Goal: Feedback & Contribution: Contribute content

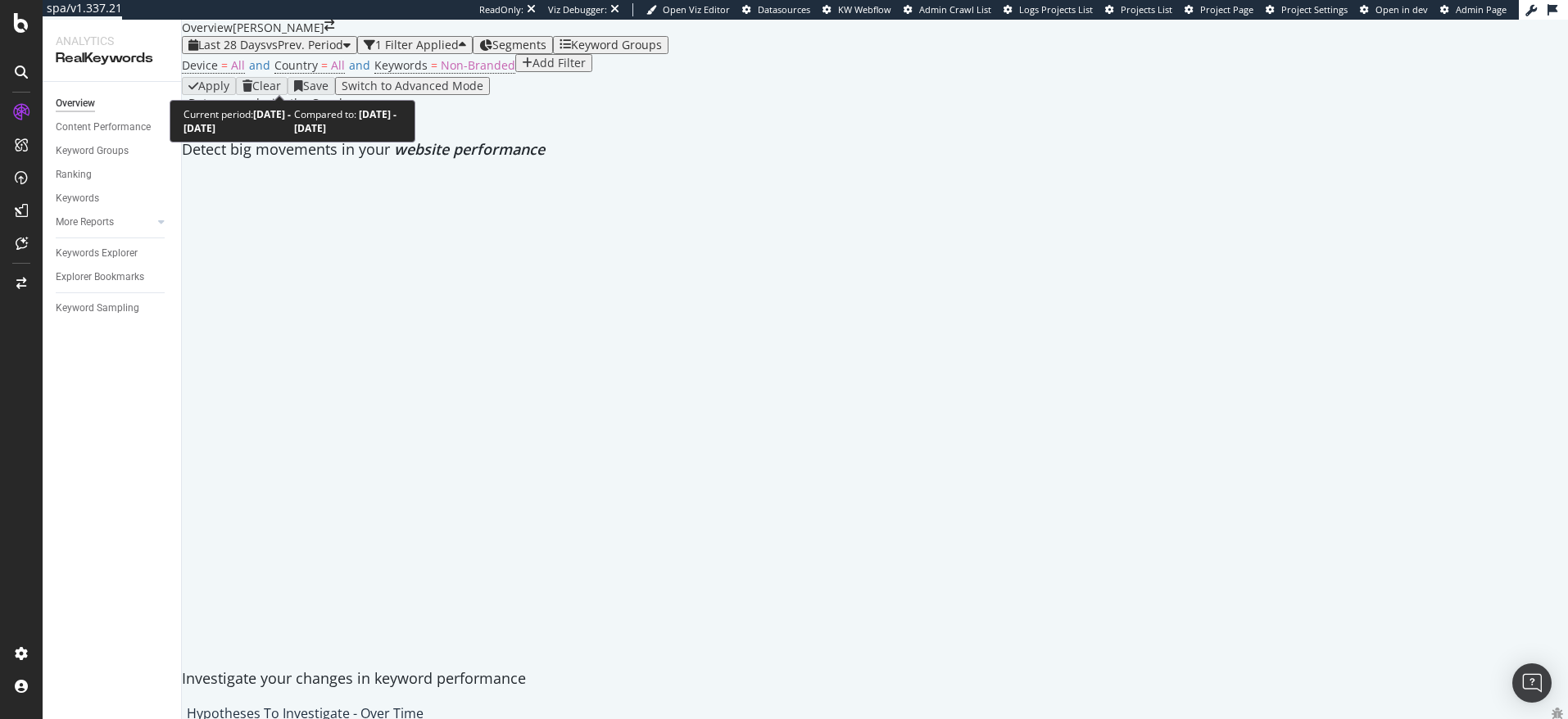
click at [302, 52] on div "Last 28 Days vs Prev. Period" at bounding box center [269, 44] width 162 height 13
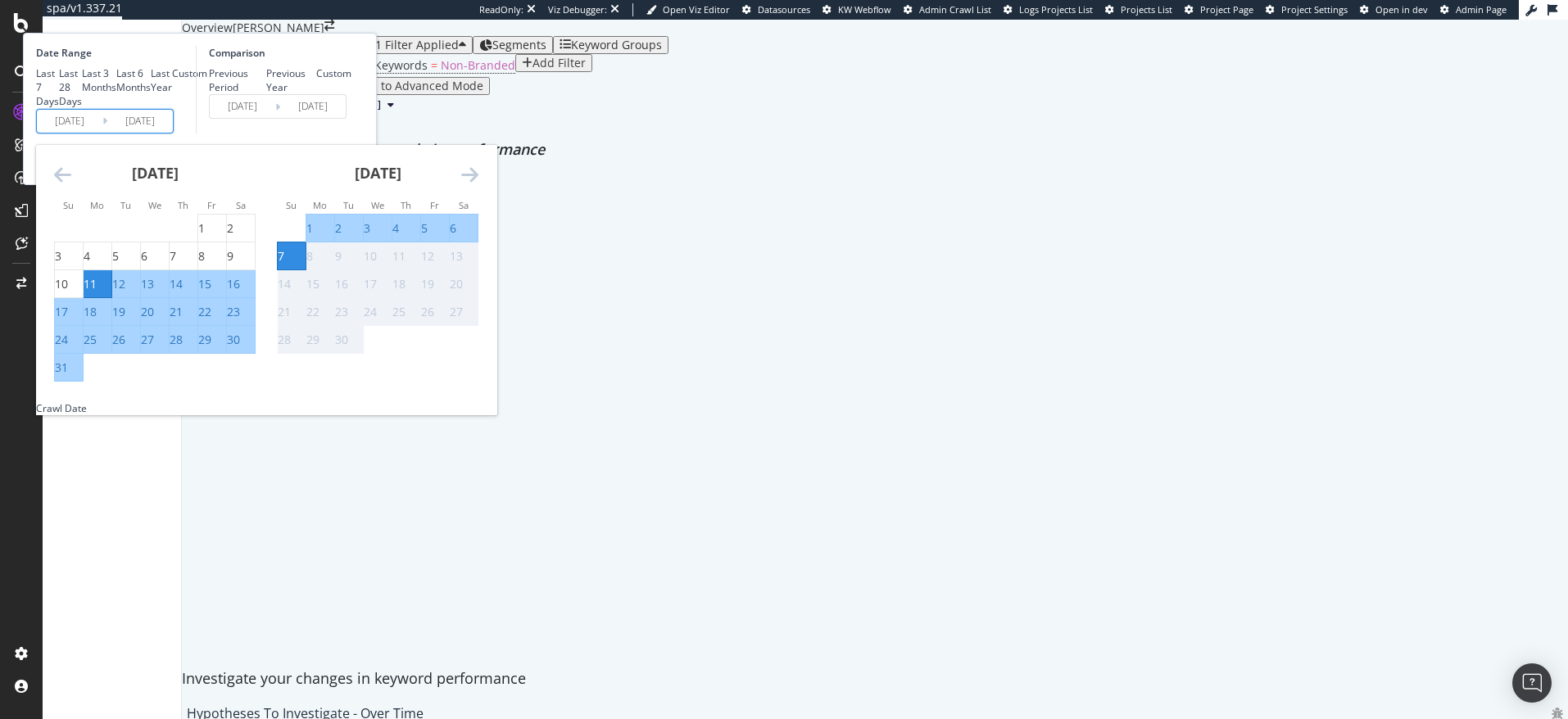
click at [172, 132] on input "[DATE]" at bounding box center [140, 122] width 66 height 23
click at [716, 95] on div "Apply Clear Save Switch to Advanced Mode" at bounding box center [875, 86] width 1386 height 18
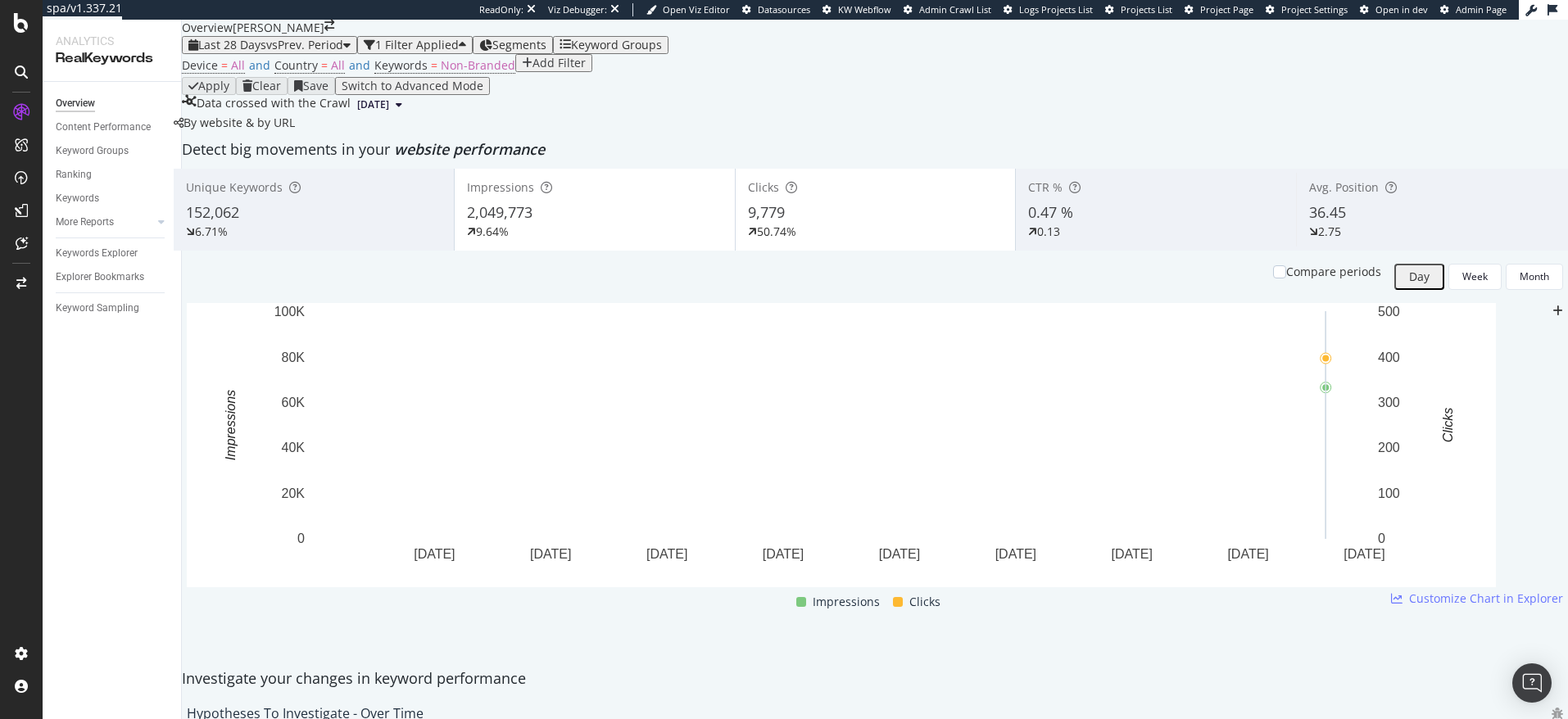
scroll to position [109, 0]
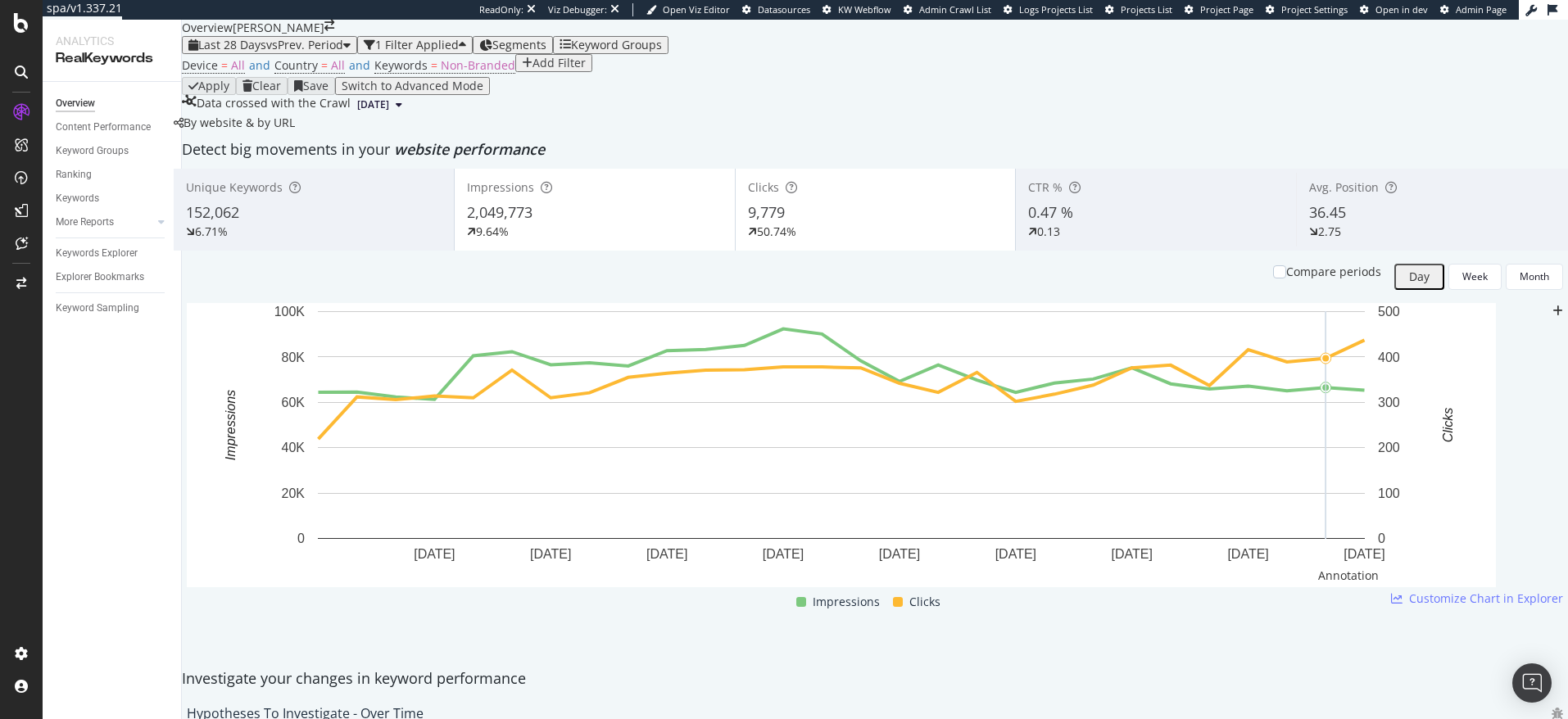
click at [1553, 317] on icon "plus" at bounding box center [1558, 311] width 11 height 12
click at [200, 516] on input "[DATE]" at bounding box center [154, 524] width 92 height 16
type input "[DATE]"
click at [225, 532] on textarea at bounding box center [166, 546] width 118 height 28
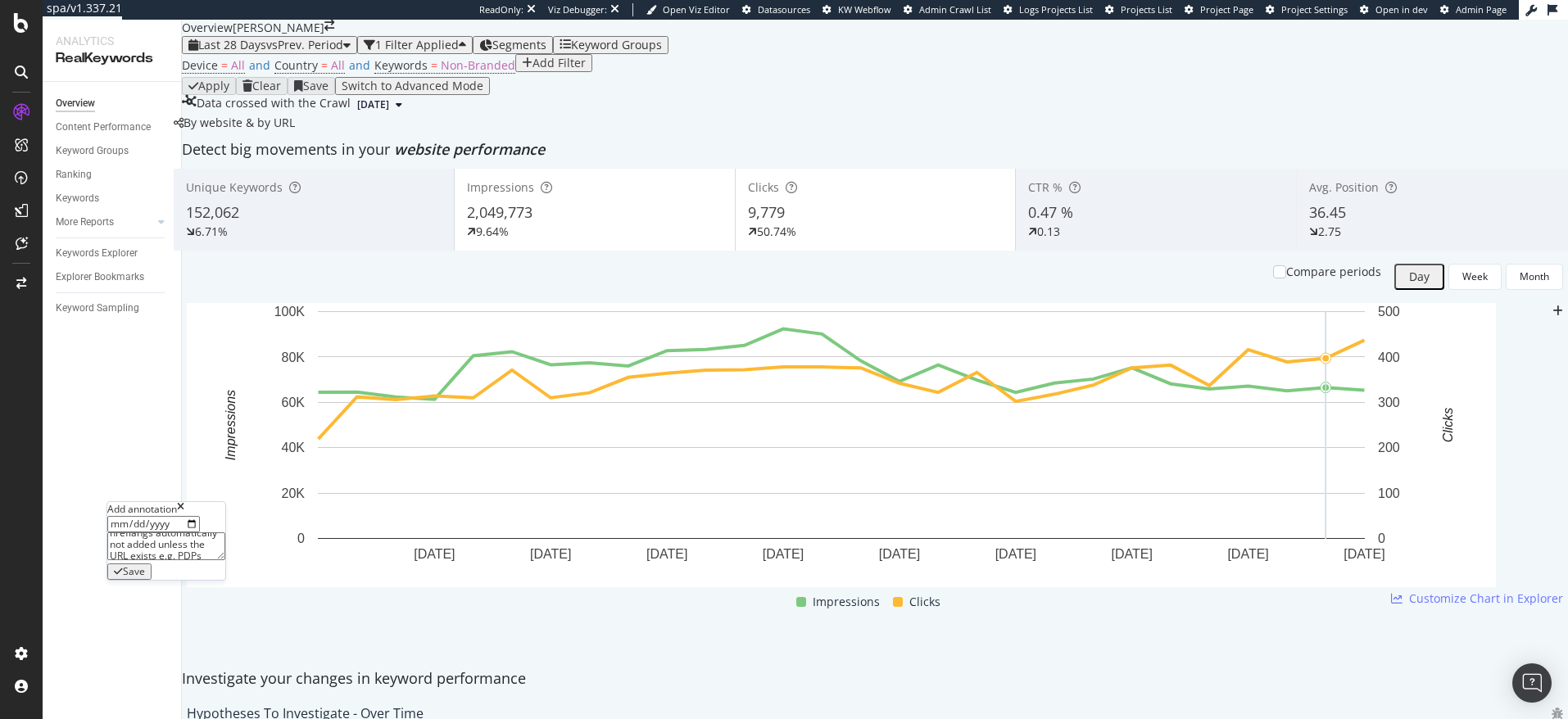
scroll to position [34, 0]
type textarea "Hreflang update: hreflangs automatically not added unless the URL exists e.g. P…"
click at [145, 566] on div "Save" at bounding box center [133, 571] width 22 height 12
